Goal: Task Accomplishment & Management: Manage account settings

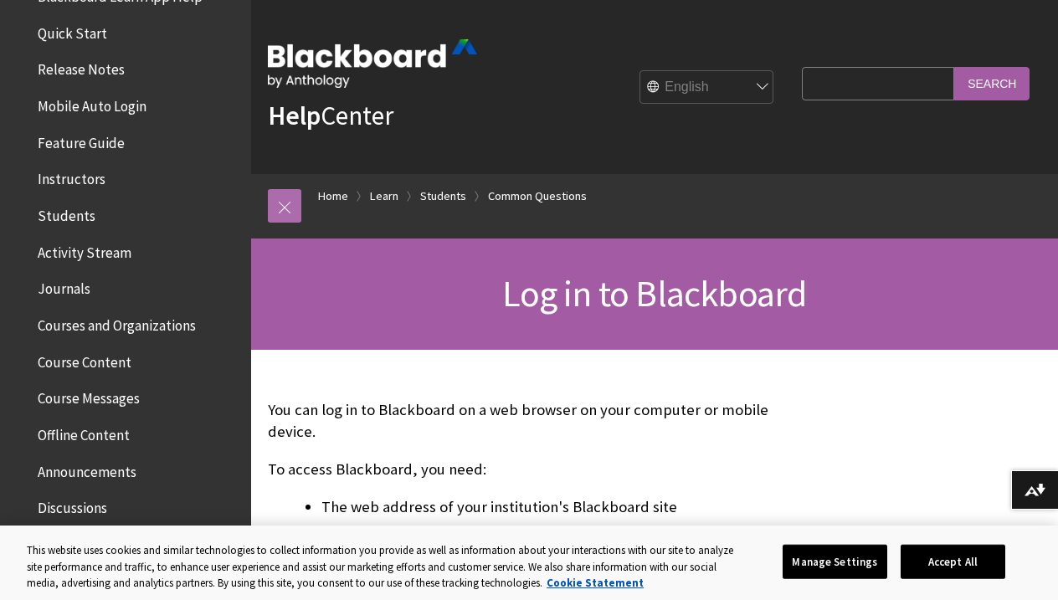
click at [294, 207] on link at bounding box center [284, 205] width 33 height 33
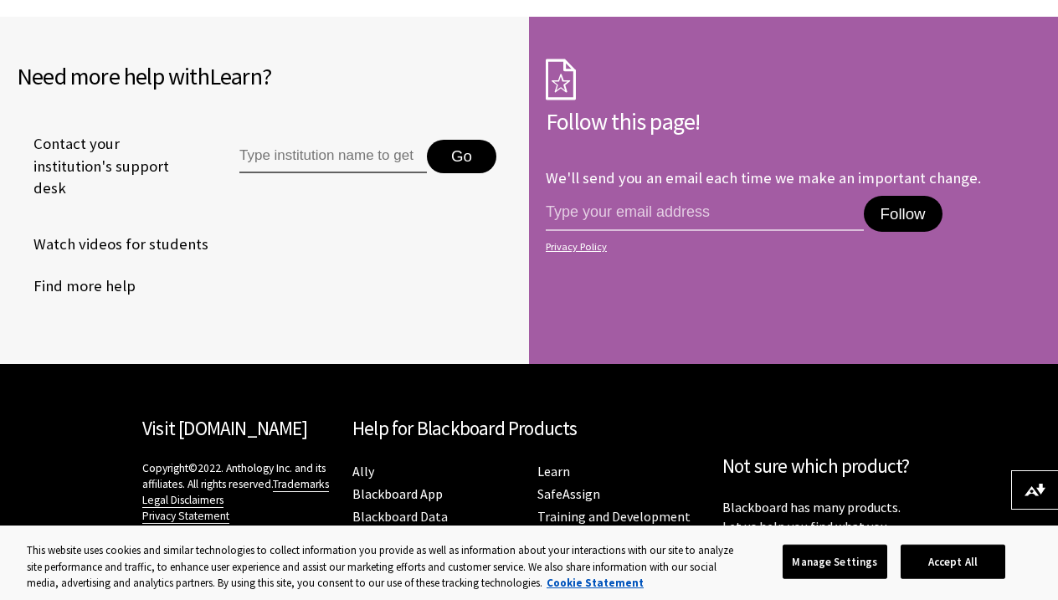
scroll to position [4918, 0]
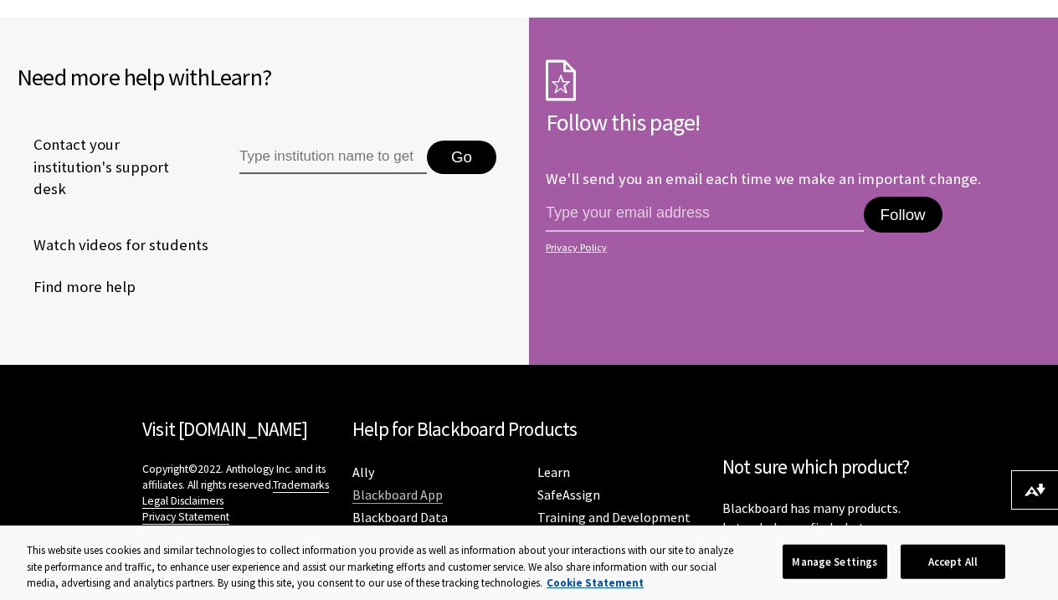
click at [417, 486] on link "Blackboard App" at bounding box center [397, 495] width 90 height 18
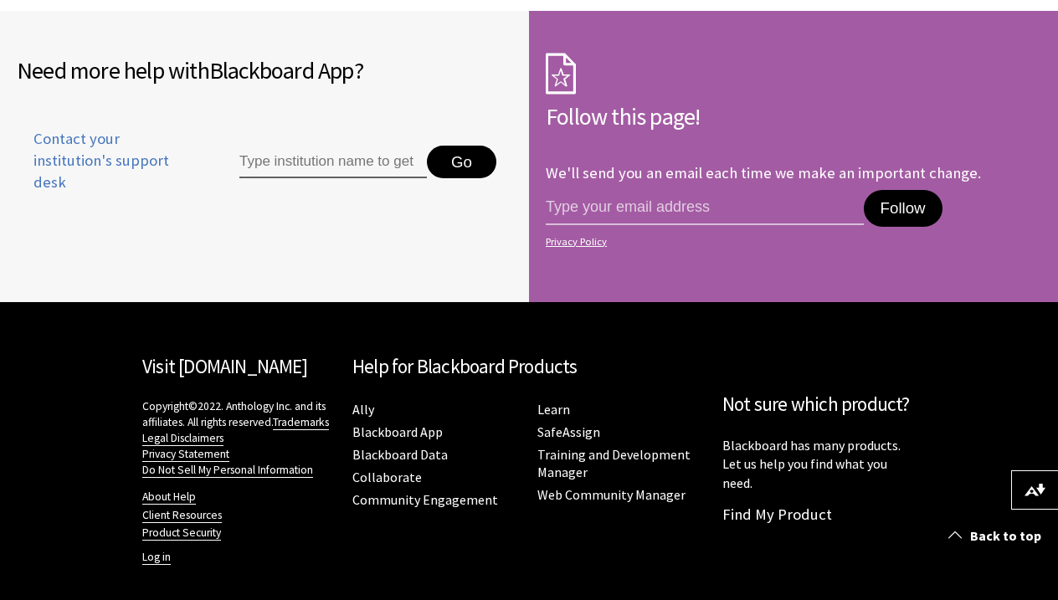
scroll to position [1247, 0]
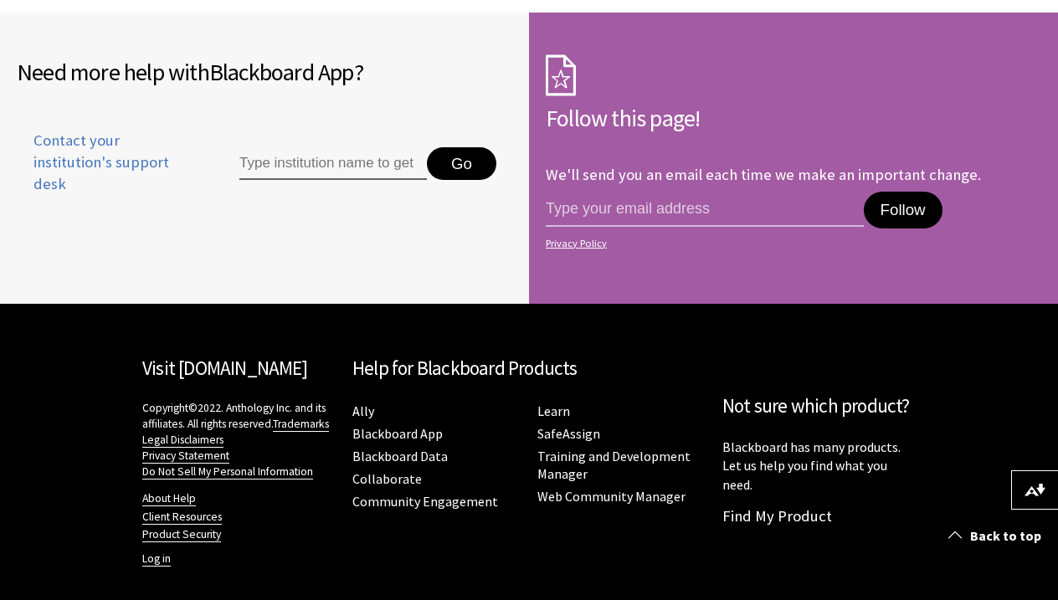
click at [162, 556] on div "Visit Blackboard.com Copyright©2022. Anthology Inc. and its affiliates. All rig…" at bounding box center [238, 457] width 193 height 240
click at [154, 552] on link "Log in" at bounding box center [156, 559] width 28 height 15
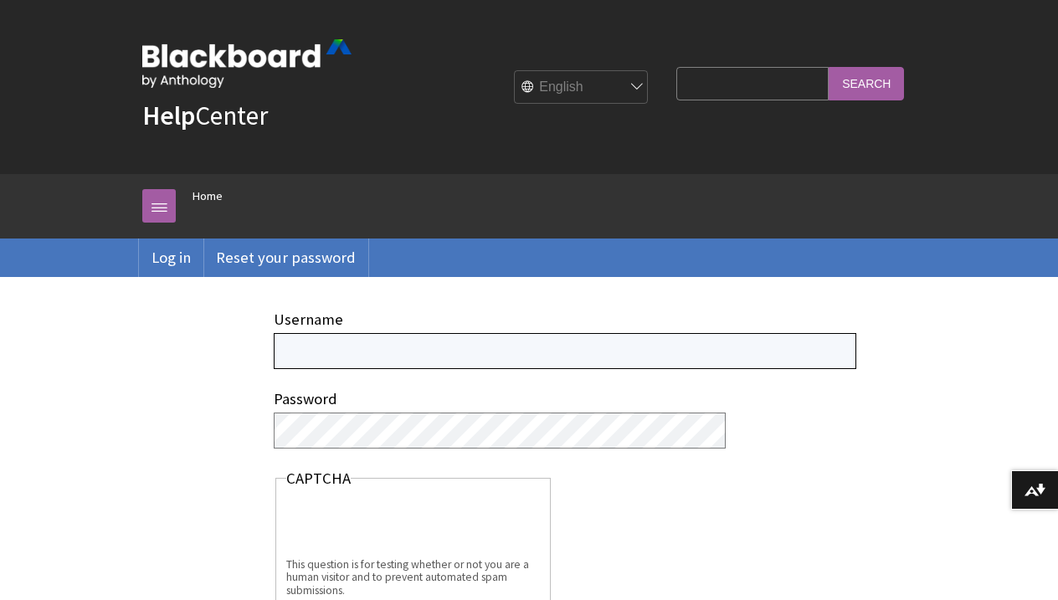
paste input "AMCPEA01"
type input "AMCPEA01"
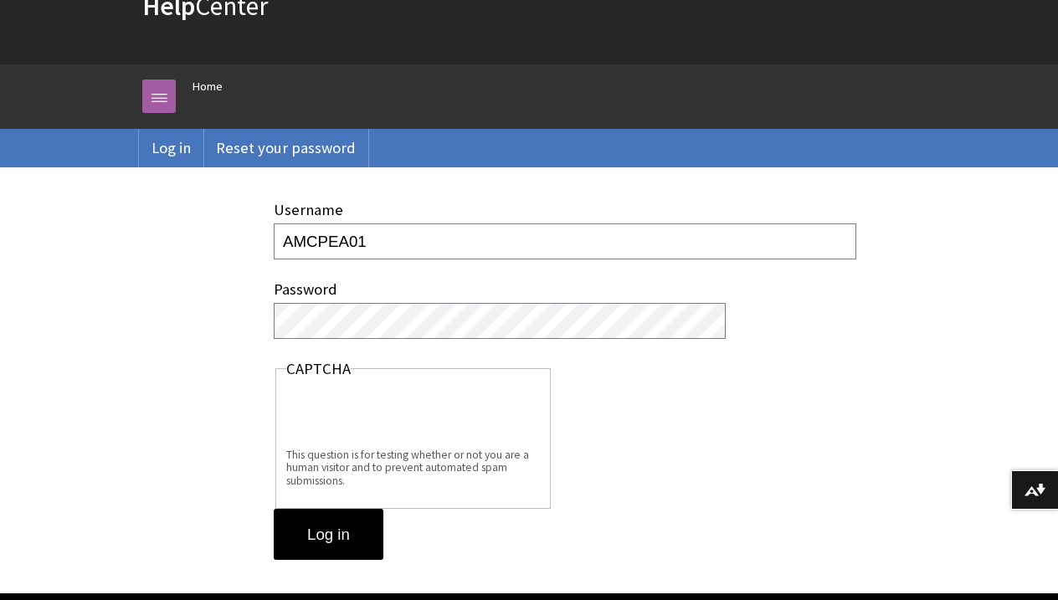
scroll to position [110, 0]
click at [338, 510] on input "Log in" at bounding box center [329, 535] width 110 height 52
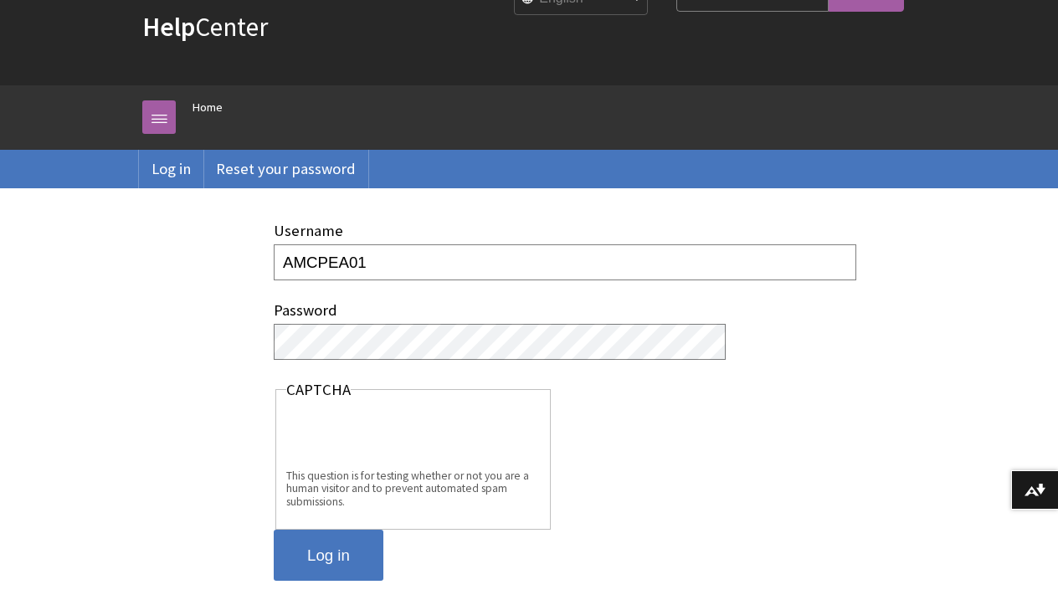
click at [337, 561] on input "Log in" at bounding box center [329, 556] width 110 height 52
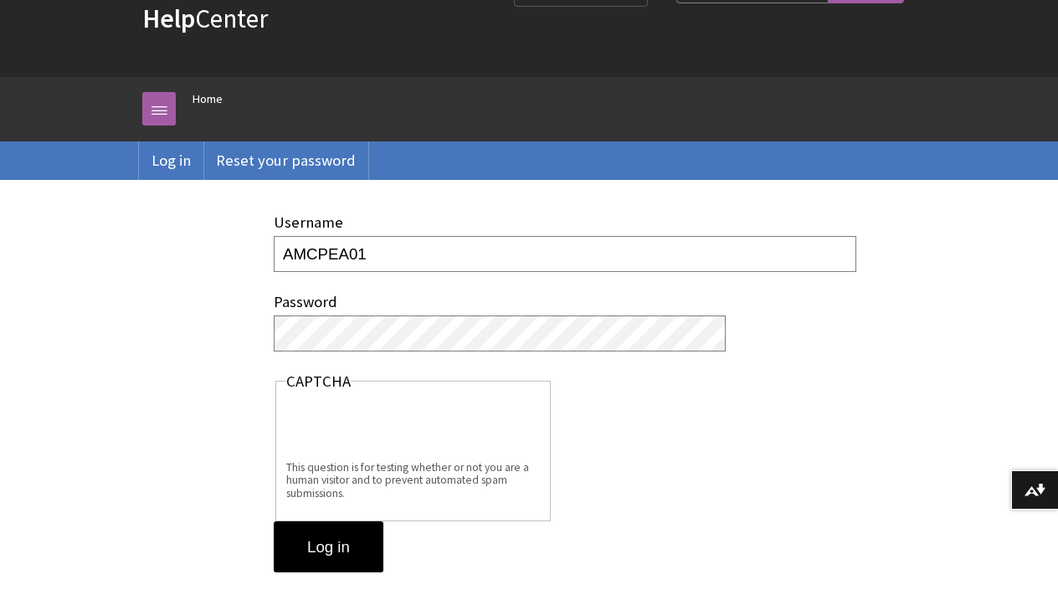
scroll to position [97, 0]
click at [358, 532] on input "Log in" at bounding box center [329, 548] width 110 height 52
